Goal: Information Seeking & Learning: Learn about a topic

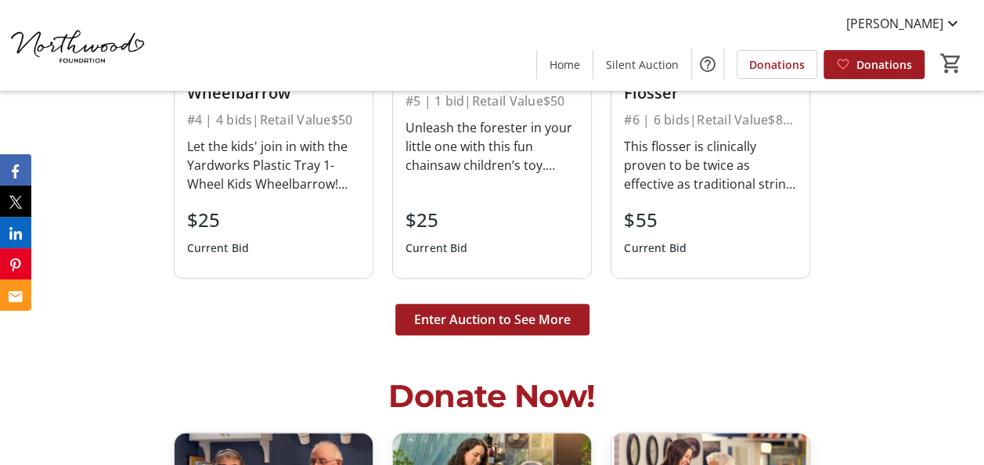
scroll to position [3757, 0]
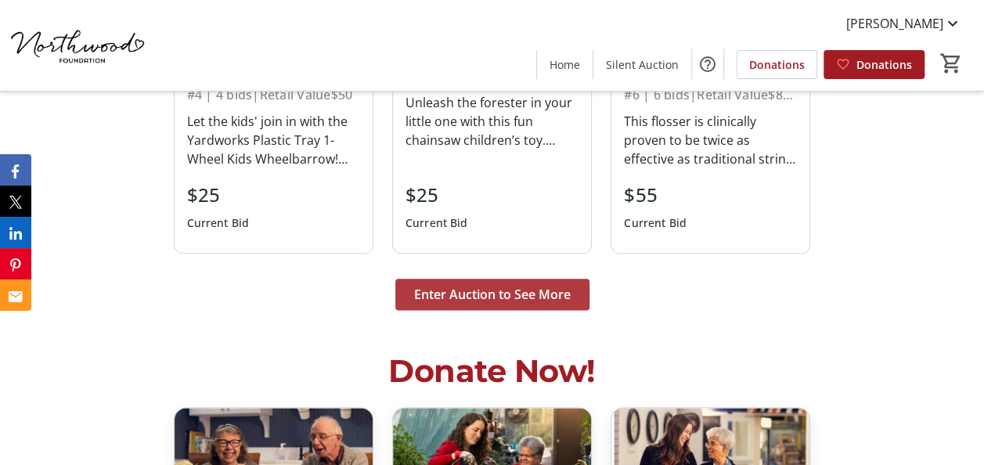
click at [450, 285] on span "Enter Auction to See More" at bounding box center [492, 294] width 157 height 19
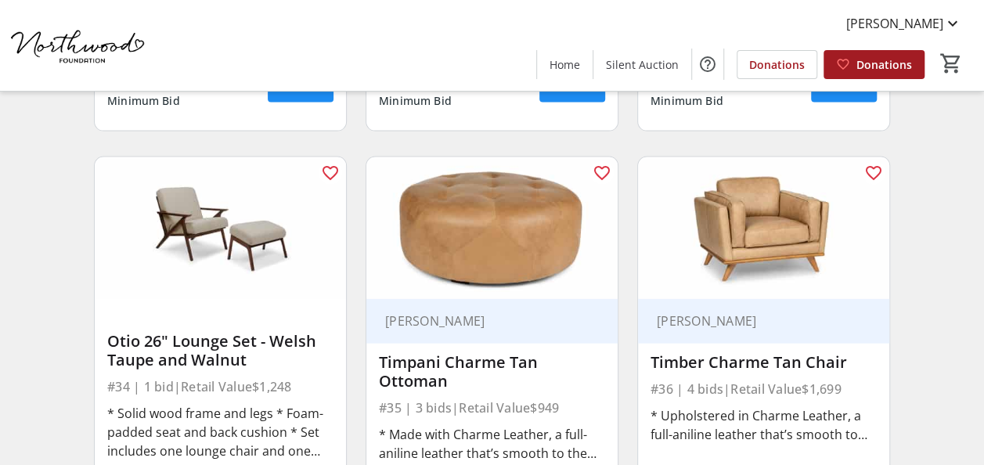
scroll to position [4697, 0]
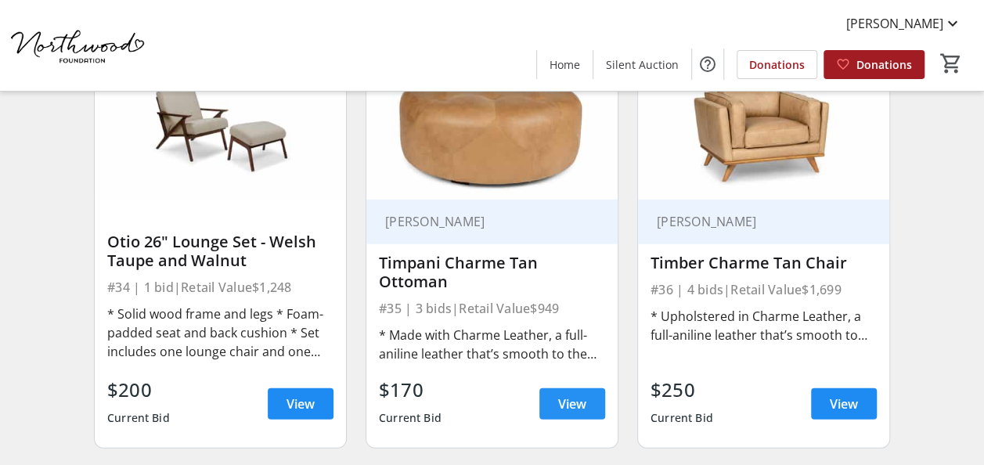
click at [574, 396] on span "View" at bounding box center [572, 404] width 28 height 19
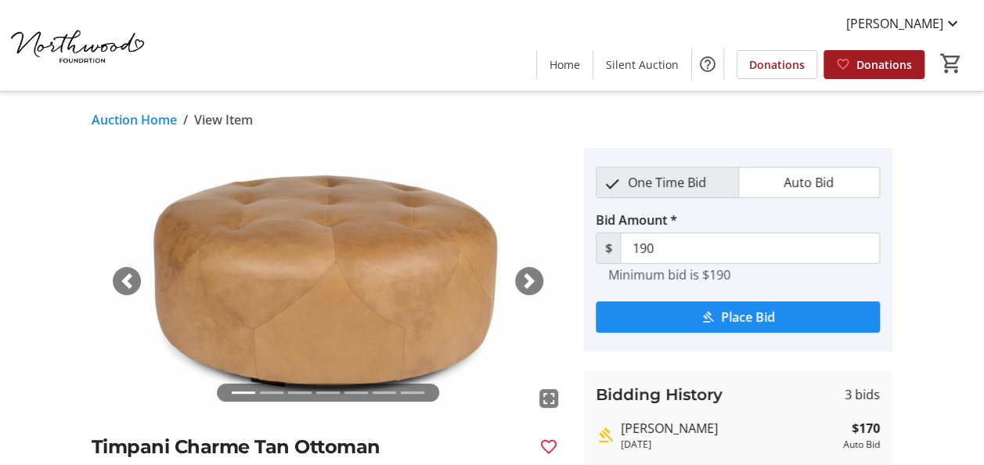
click at [528, 276] on span "button" at bounding box center [529, 281] width 16 height 16
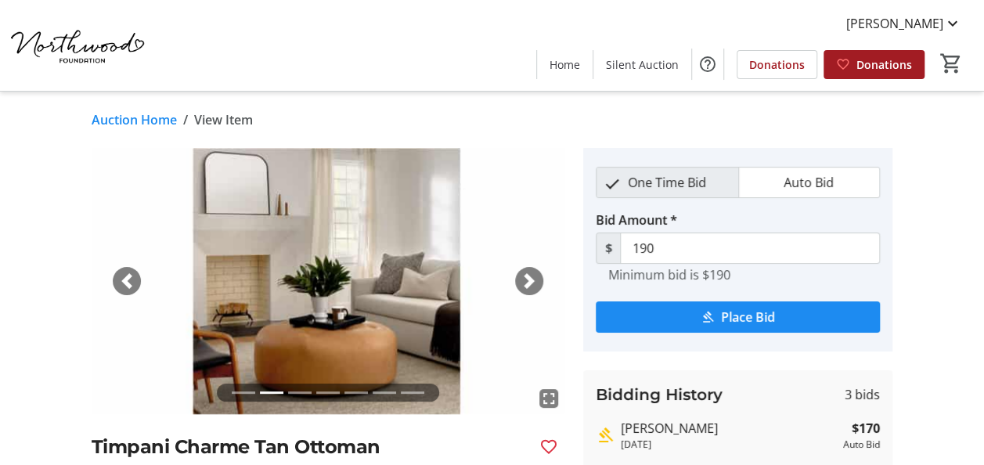
click at [528, 276] on span "button" at bounding box center [529, 281] width 16 height 16
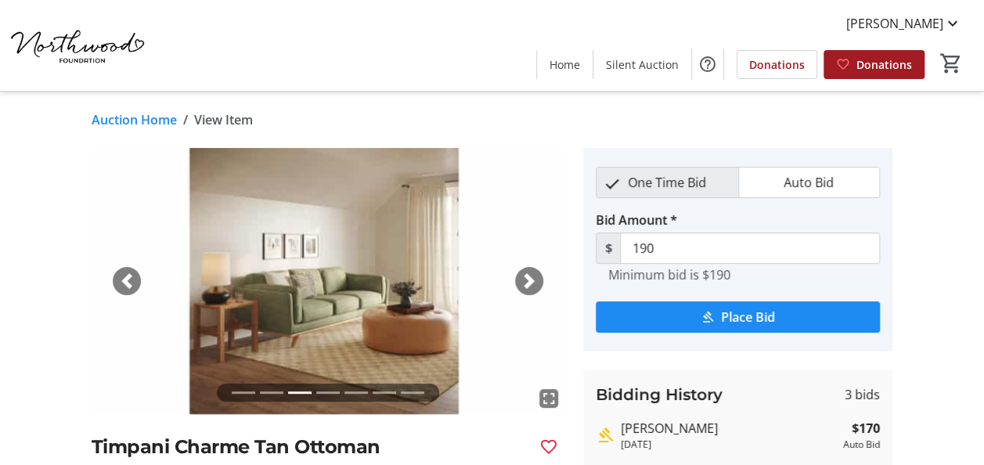
click at [528, 276] on span "button" at bounding box center [529, 281] width 16 height 16
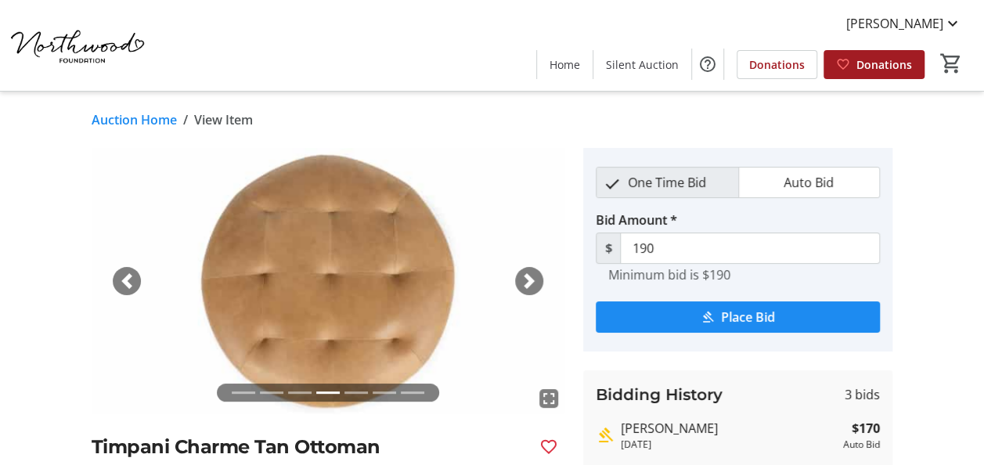
click at [528, 276] on span "button" at bounding box center [529, 281] width 16 height 16
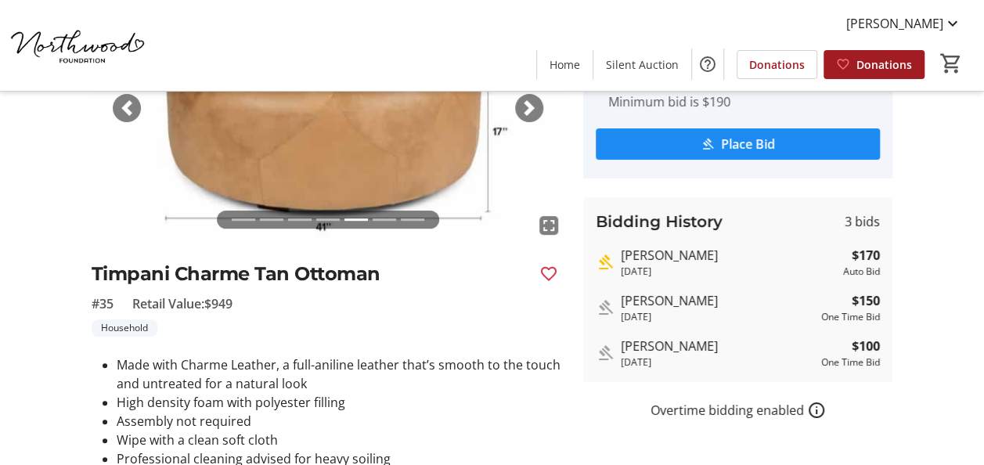
scroll to position [157, 0]
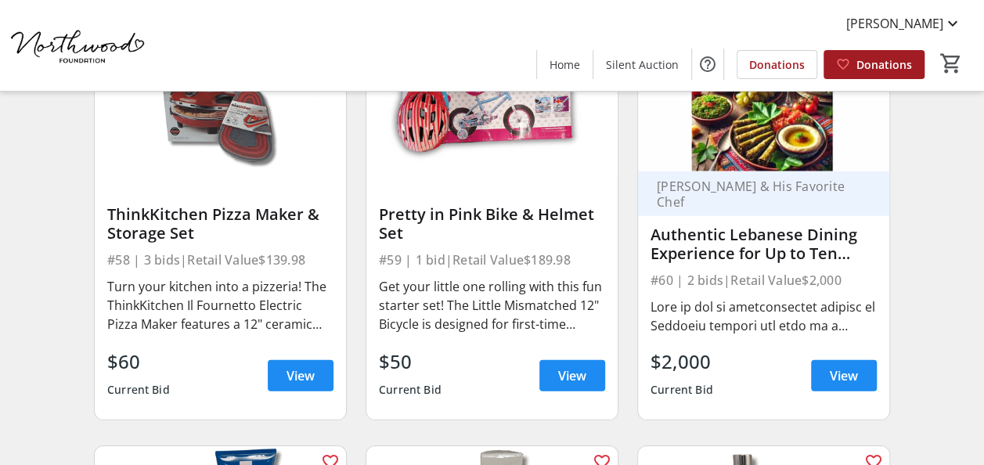
scroll to position [8063, 0]
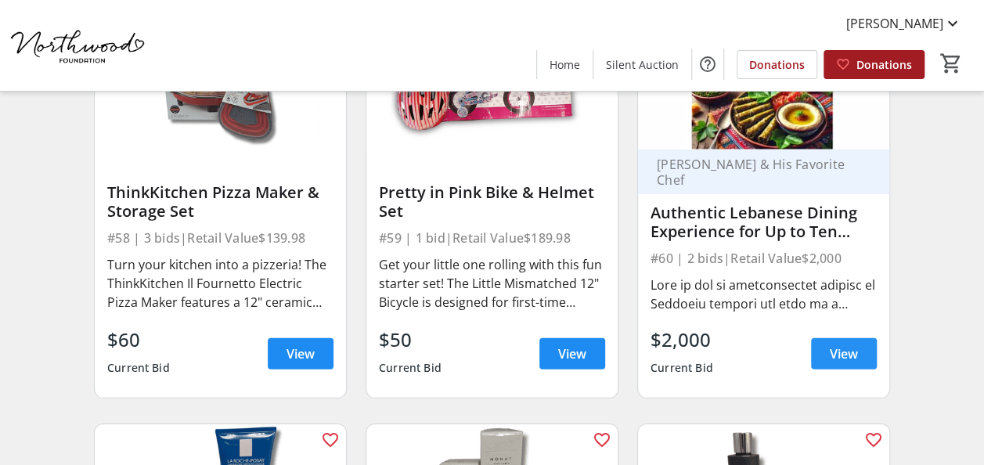
click at [843, 353] on span "View" at bounding box center [844, 353] width 28 height 19
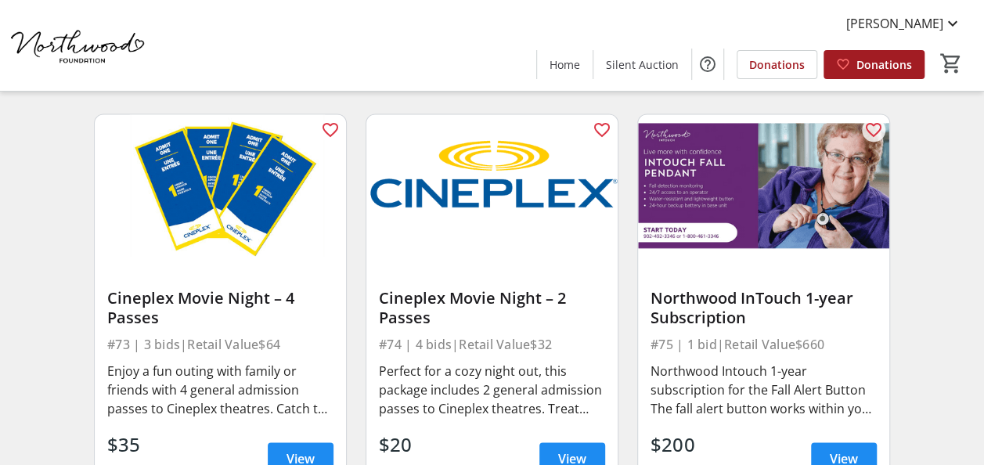
scroll to position [10087, 0]
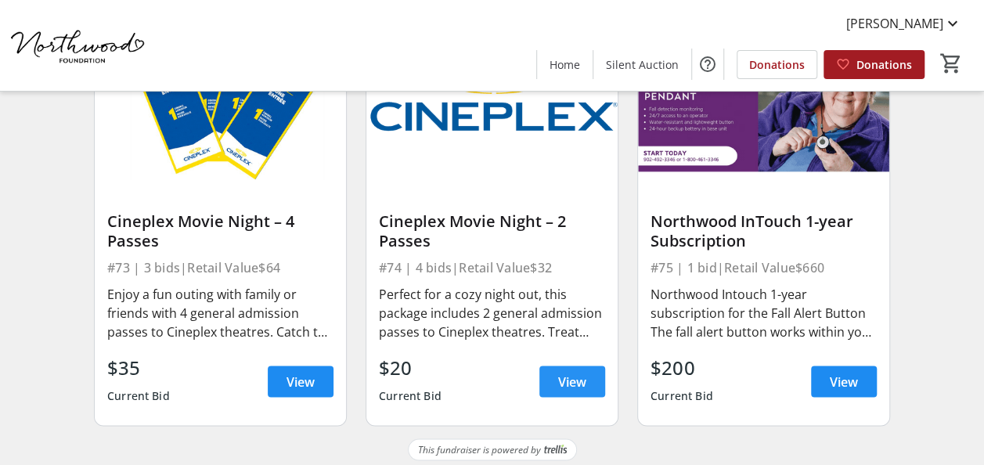
click at [578, 374] on span "View" at bounding box center [572, 381] width 28 height 19
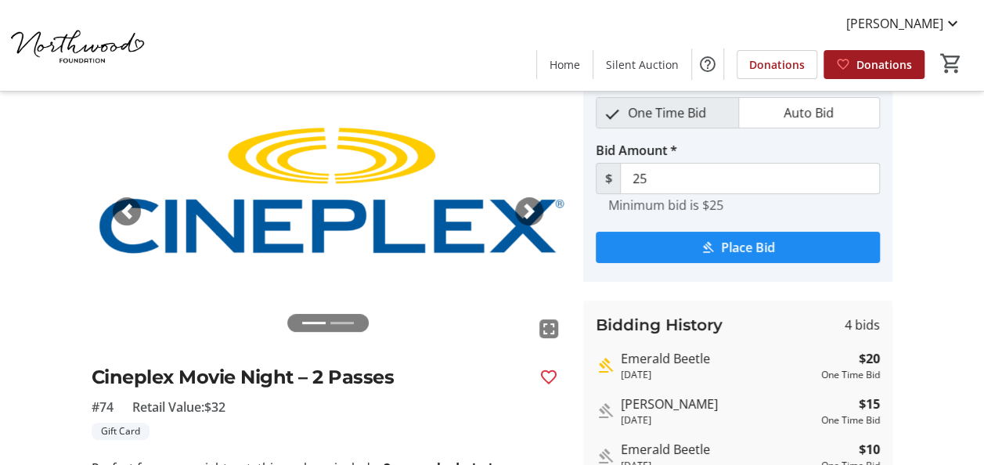
scroll to position [157, 0]
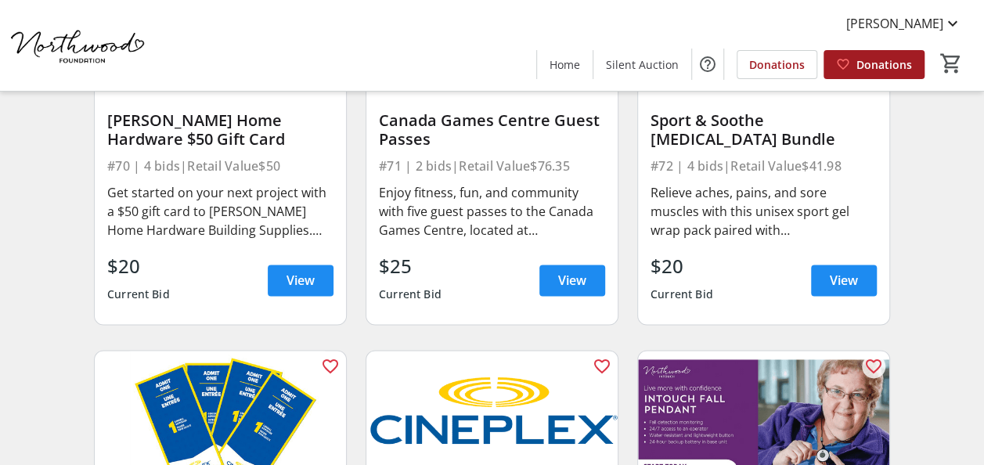
scroll to position [10087, 0]
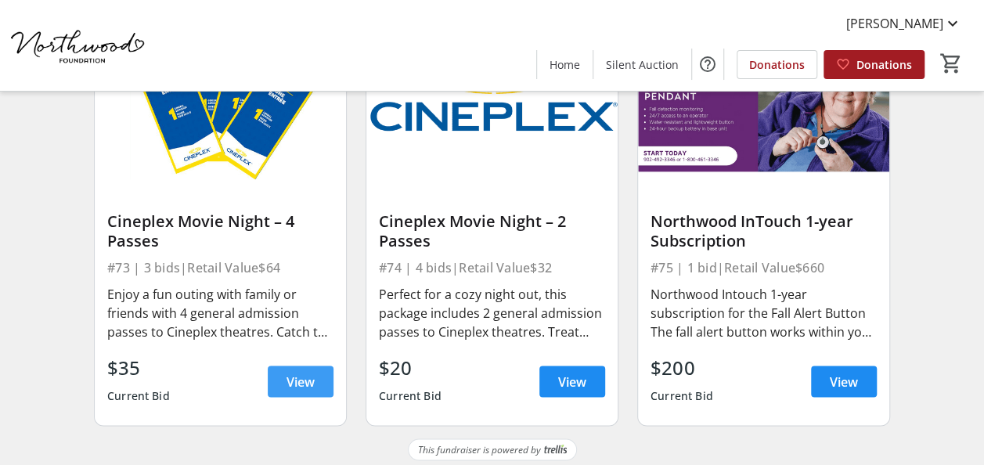
click at [317, 384] on span at bounding box center [301, 381] width 66 height 38
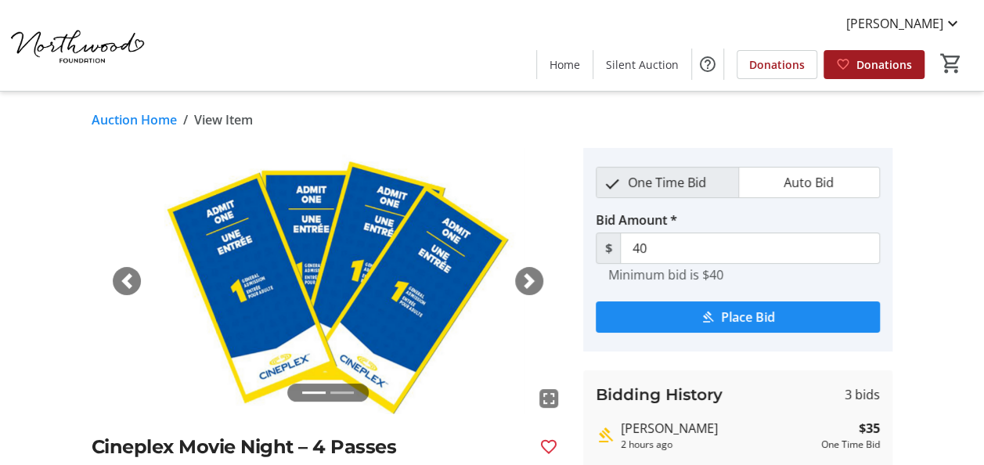
scroll to position [157, 0]
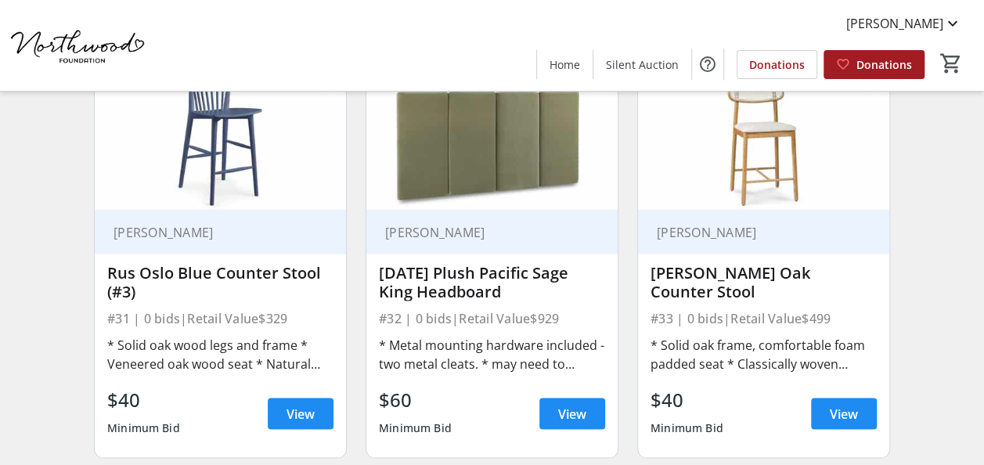
scroll to position [4294, 0]
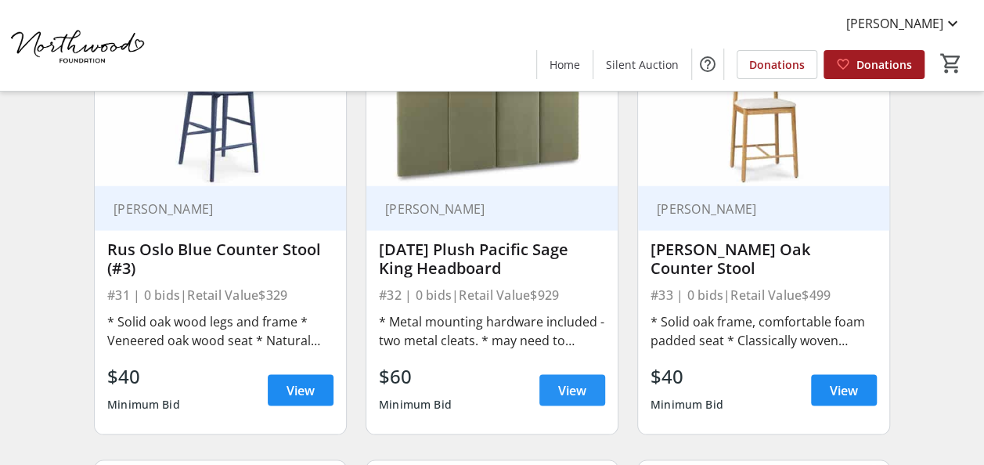
click at [579, 387] on span "View" at bounding box center [572, 389] width 28 height 19
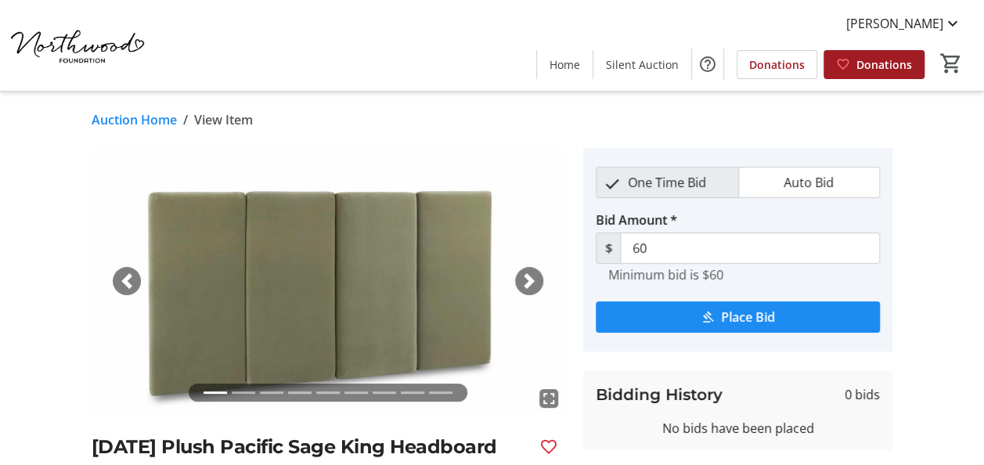
click at [531, 287] on span "button" at bounding box center [529, 281] width 16 height 16
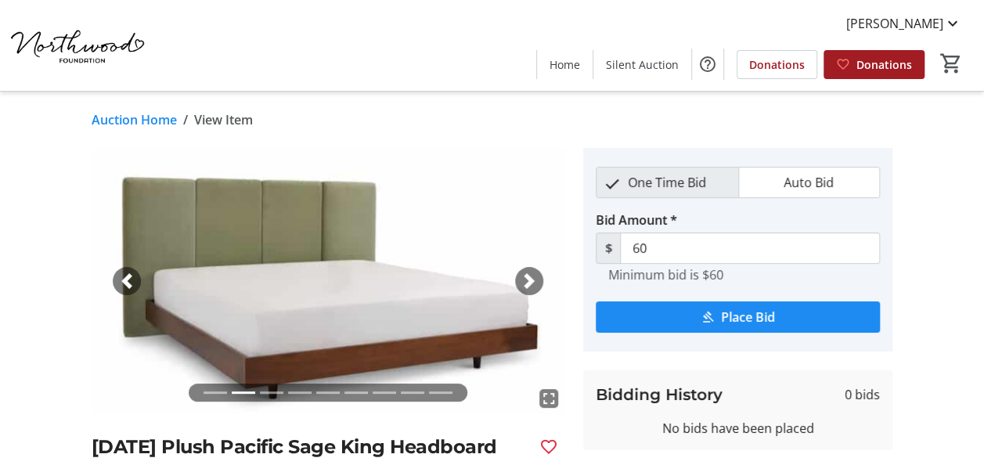
click at [531, 287] on span "button" at bounding box center [529, 281] width 16 height 16
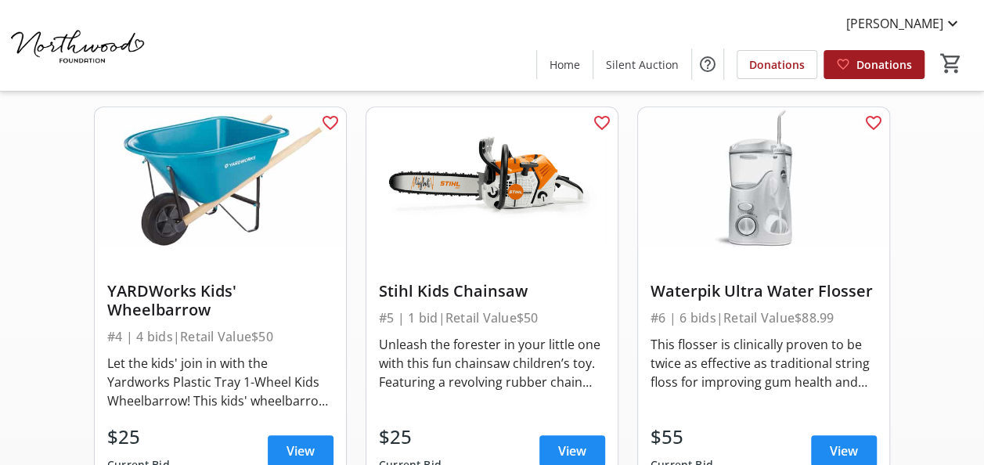
scroll to position [694, 0]
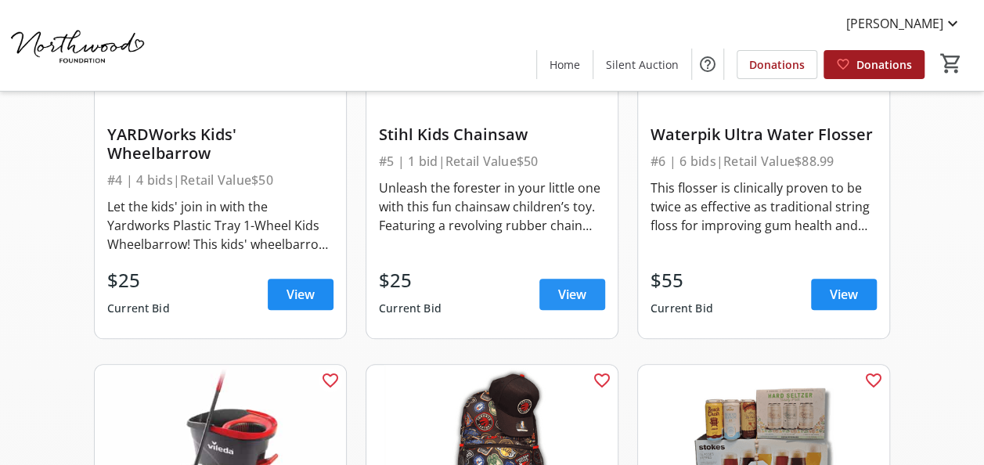
click at [569, 299] on span "View" at bounding box center [572, 294] width 28 height 19
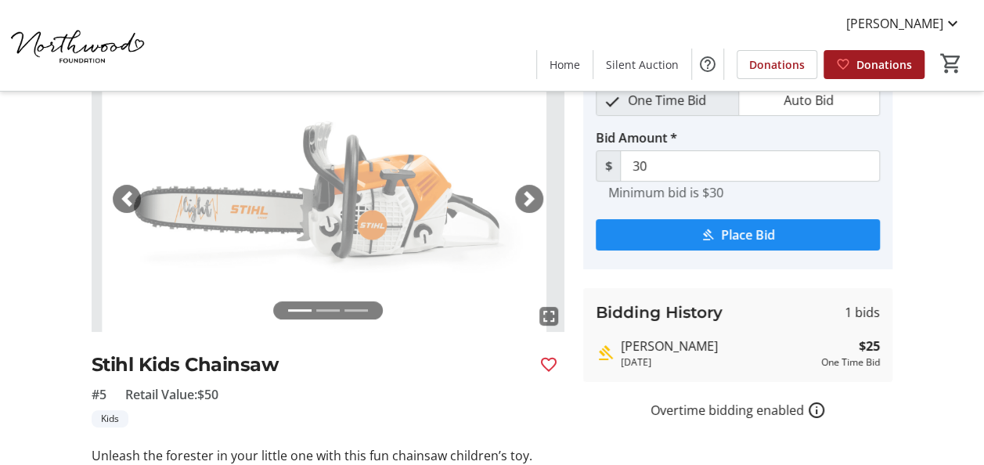
scroll to position [157, 0]
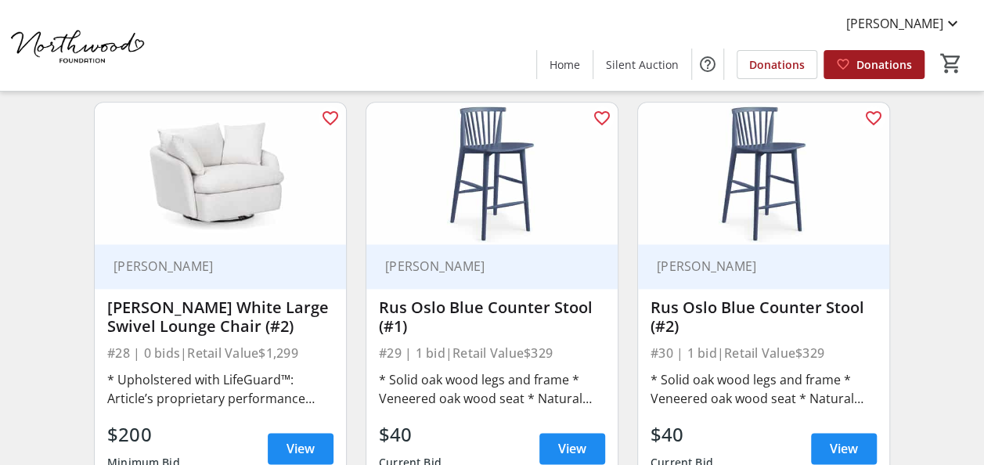
scroll to position [3914, 0]
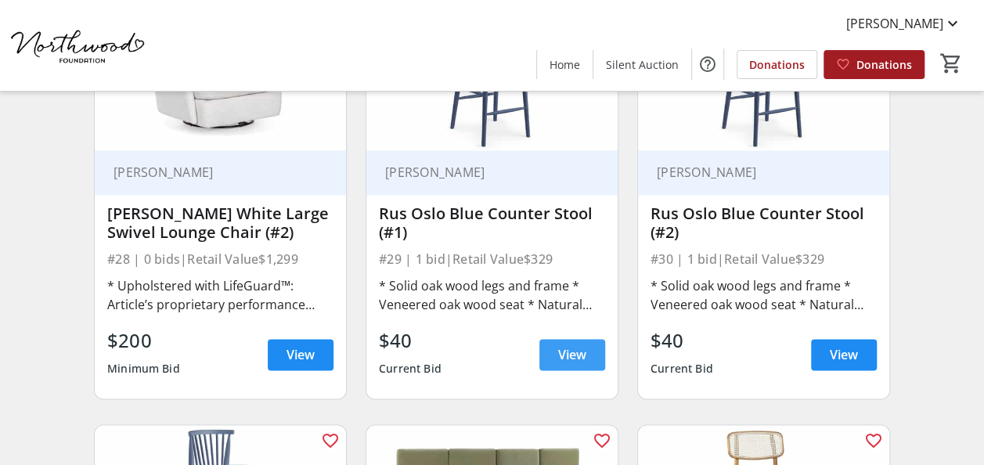
click at [559, 349] on span "View" at bounding box center [572, 354] width 28 height 19
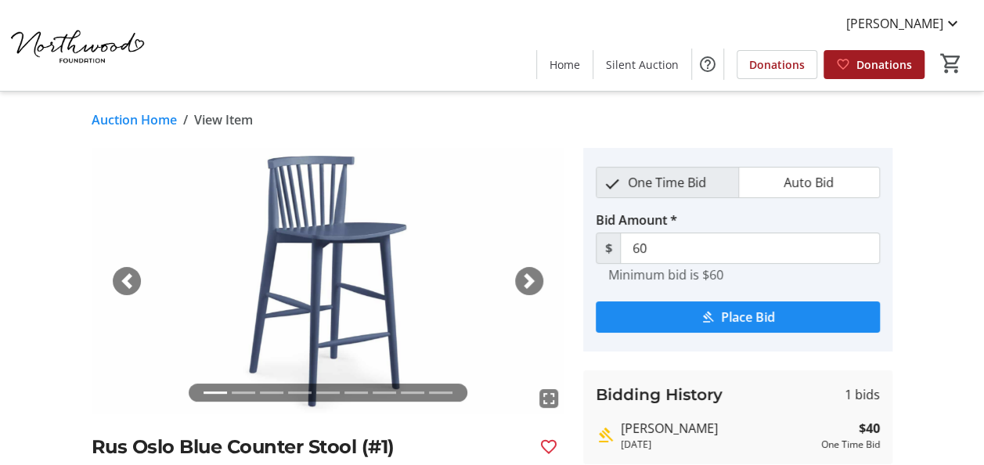
click at [520, 272] on div "Next" at bounding box center [529, 281] width 28 height 28
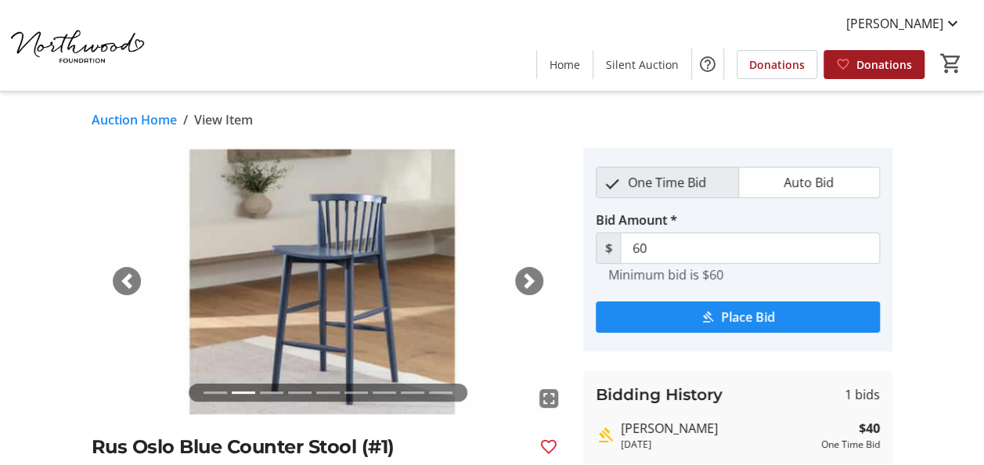
click at [520, 272] on div "Next" at bounding box center [529, 281] width 28 height 28
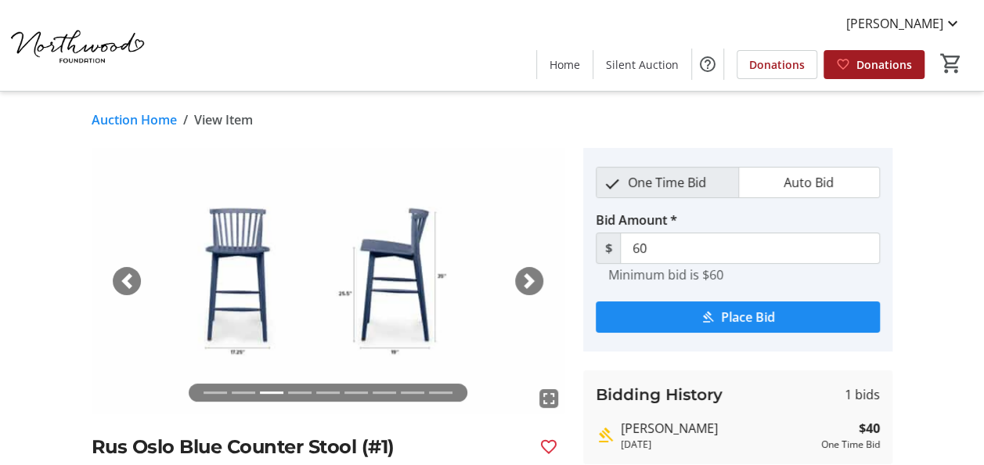
click at [520, 272] on div "Next" at bounding box center [529, 281] width 28 height 28
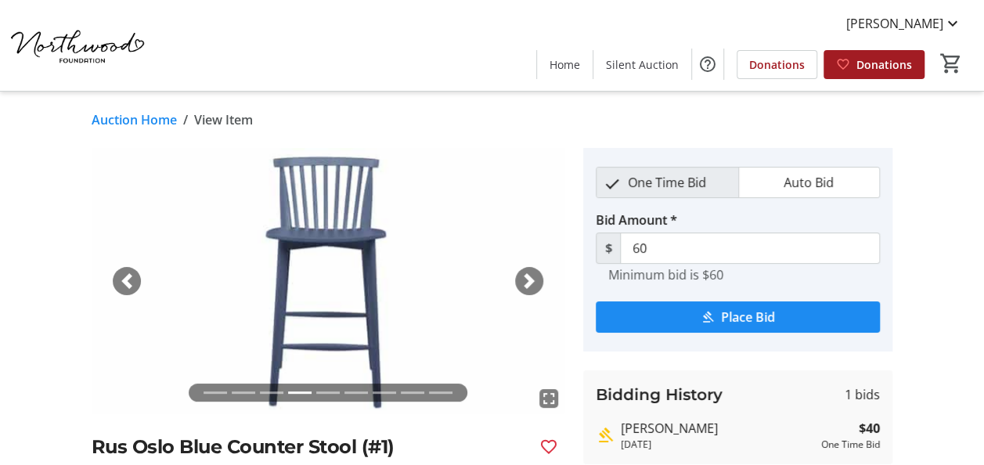
click at [520, 272] on div "Next" at bounding box center [529, 281] width 28 height 28
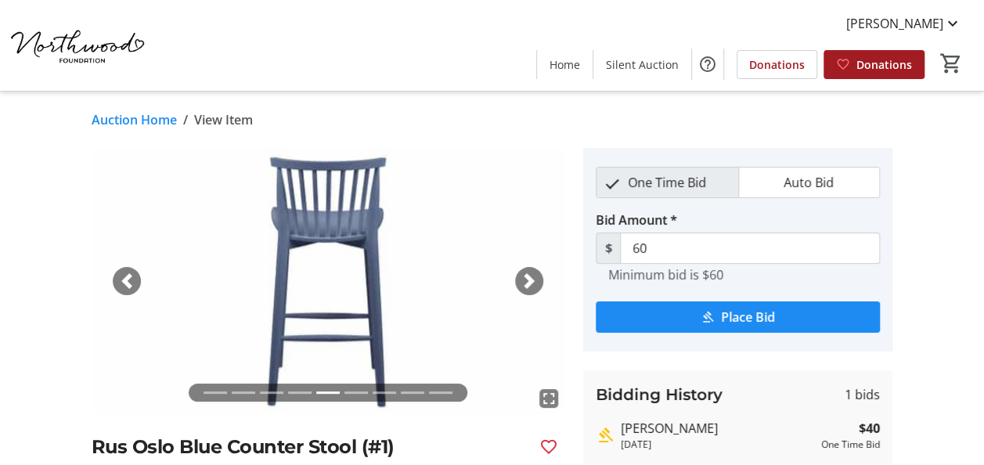
click at [532, 273] on span "button" at bounding box center [529, 281] width 16 height 16
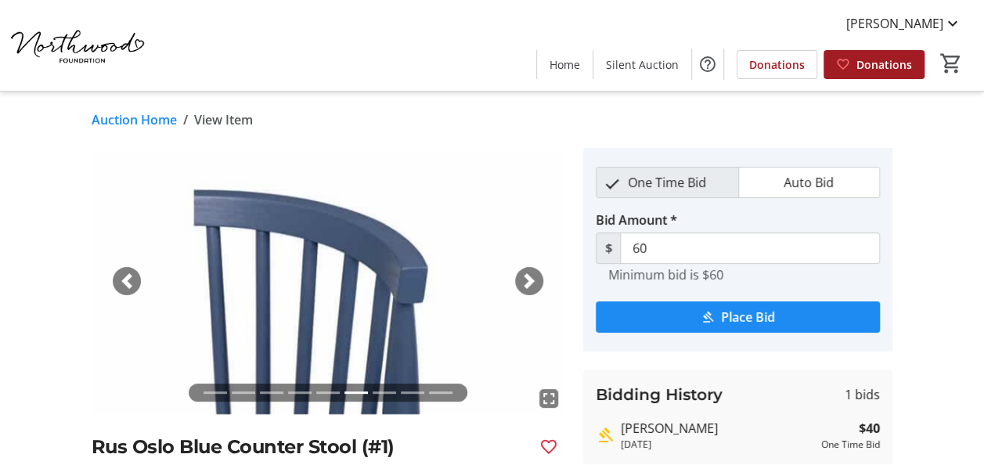
click at [532, 273] on span "button" at bounding box center [529, 281] width 16 height 16
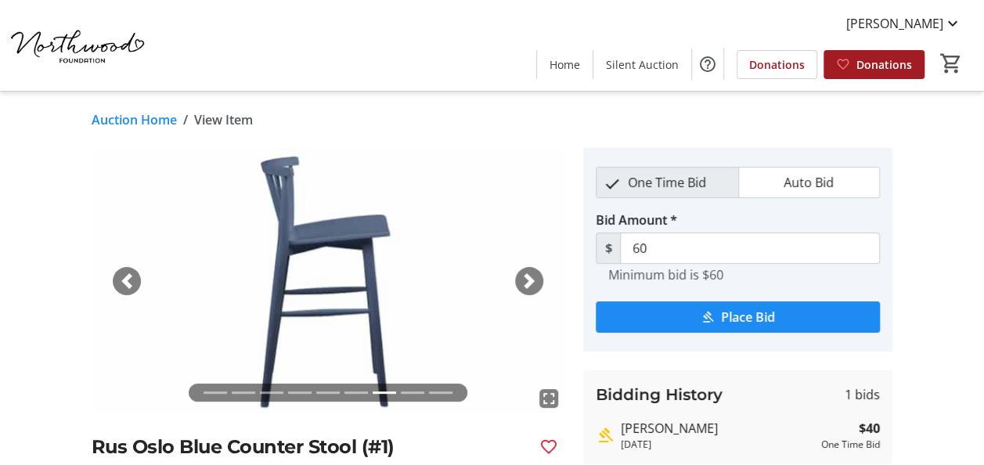
click at [532, 273] on span "button" at bounding box center [529, 281] width 16 height 16
